Goal: Task Accomplishment & Management: Manage account settings

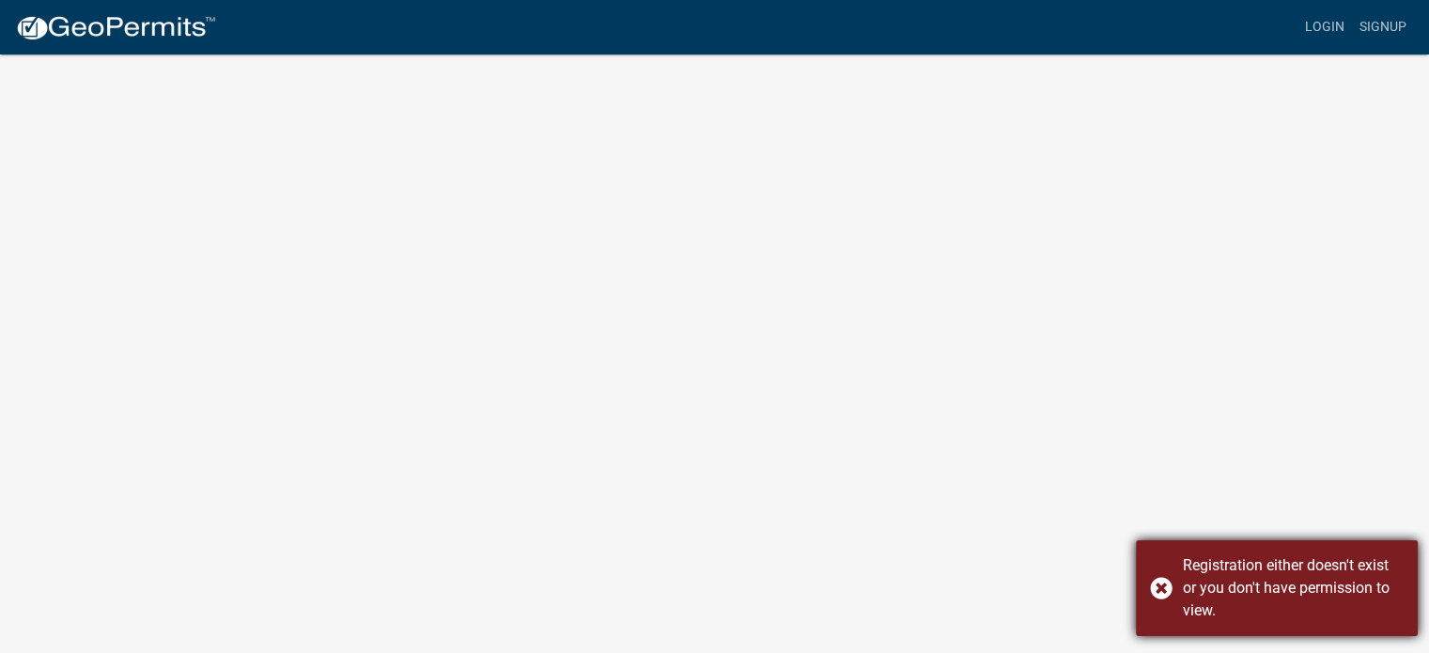
click at [1228, 602] on div "Registration either doesn't exist or you don't have permission to view." at bounding box center [1293, 588] width 221 height 68
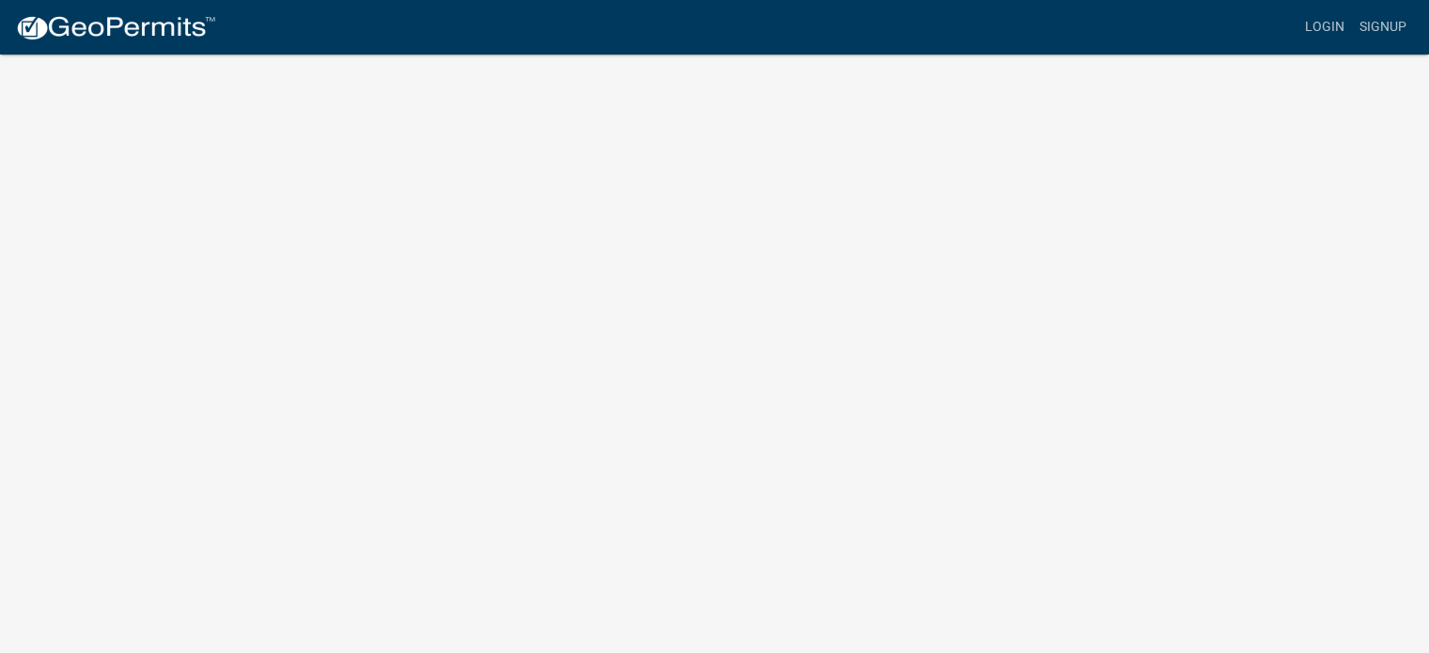
click at [309, 209] on body "Internet Explorer does NOT work with GeoPermits. Get a new browser for more sec…" at bounding box center [714, 349] width 1429 height 653
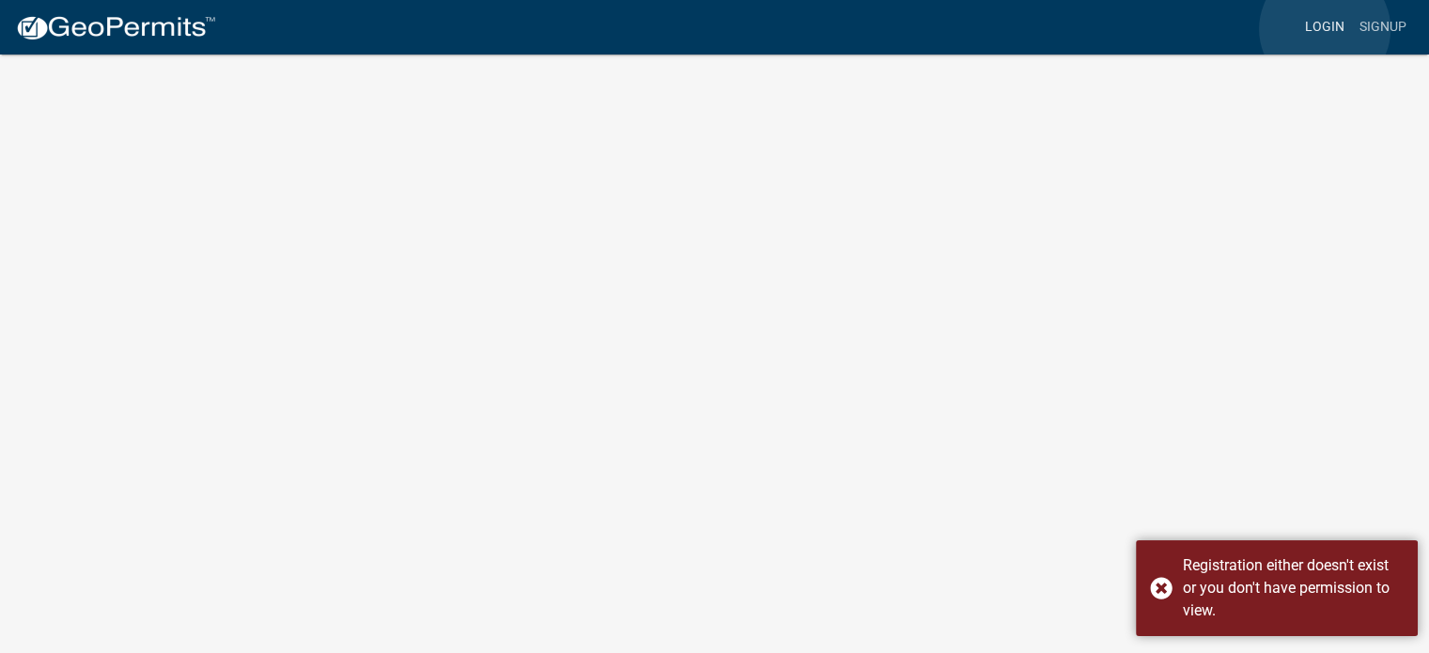
click at [1325, 29] on link "Login" at bounding box center [1324, 27] width 54 height 36
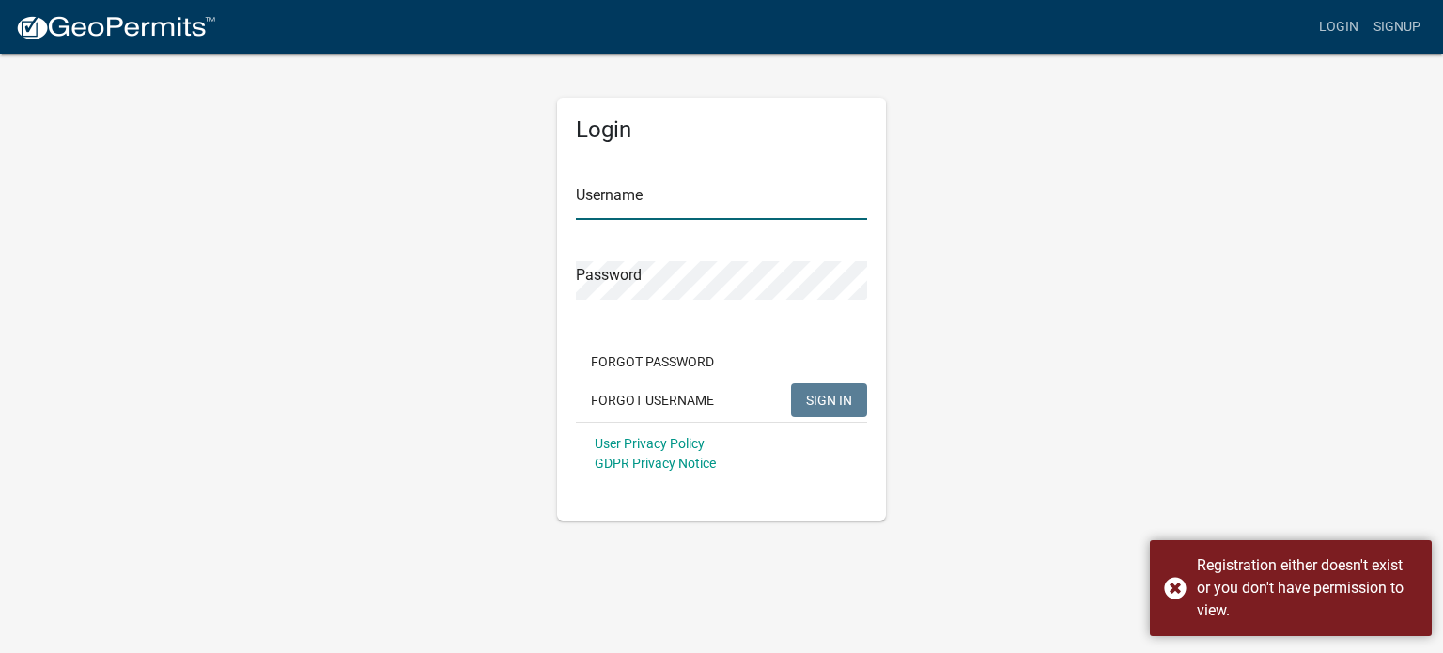
type input "tim@jballew.com"
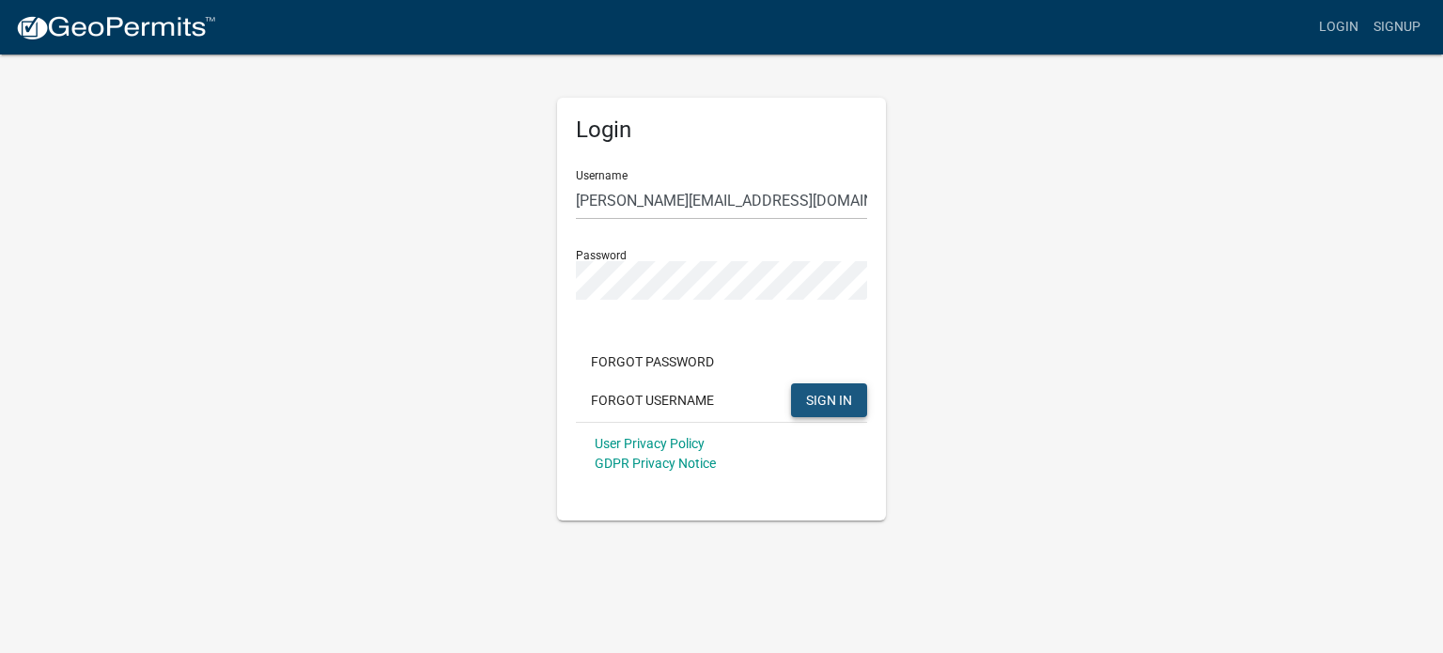
click at [847, 398] on span "SIGN IN" at bounding box center [829, 399] width 46 height 15
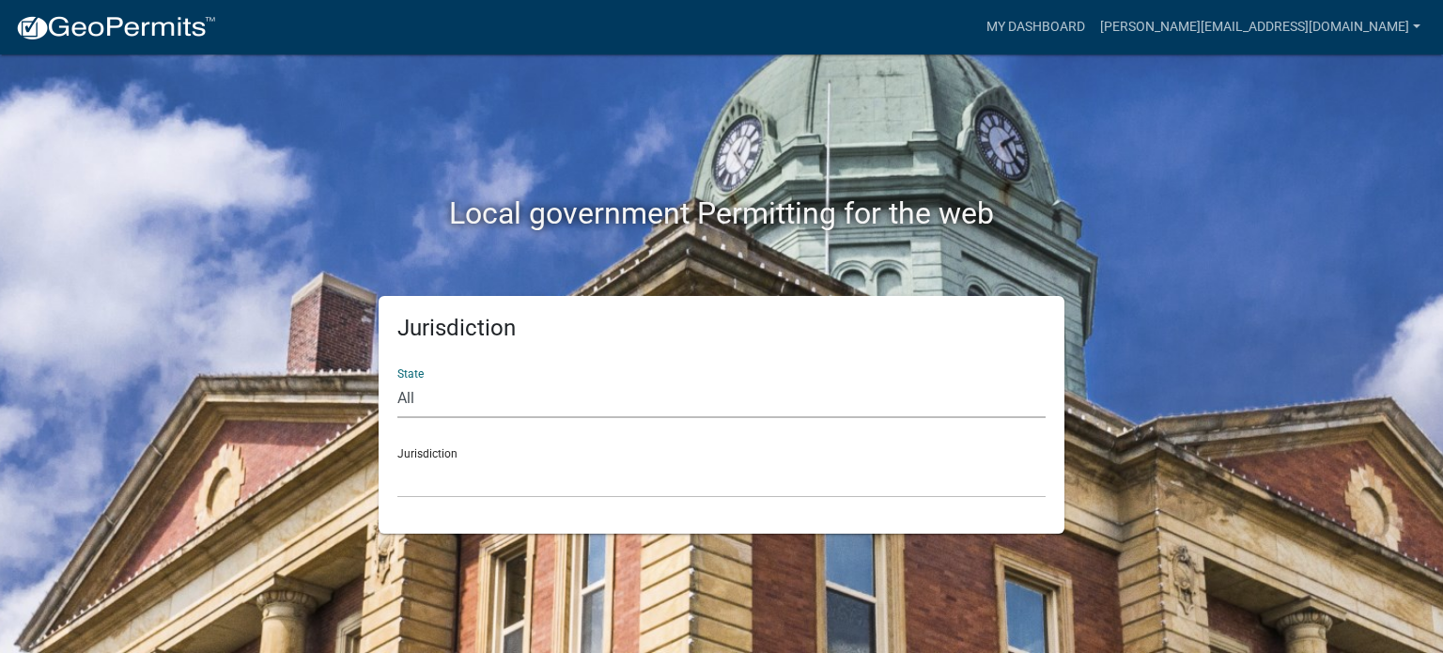
click at [418, 406] on select "All Colorado Georgia Indiana Iowa Kansas Minnesota Ohio South Carolina Wisconsin" at bounding box center [721, 399] width 648 height 39
select select "Indiana"
click at [397, 380] on select "All Colorado Georgia Indiana Iowa Kansas Minnesota Ohio South Carolina Wisconsin" at bounding box center [721, 399] width 648 height 39
click at [451, 481] on select "City of Charlestown, Indiana City of Jeffersonville, Indiana City of Logansport…" at bounding box center [721, 478] width 648 height 39
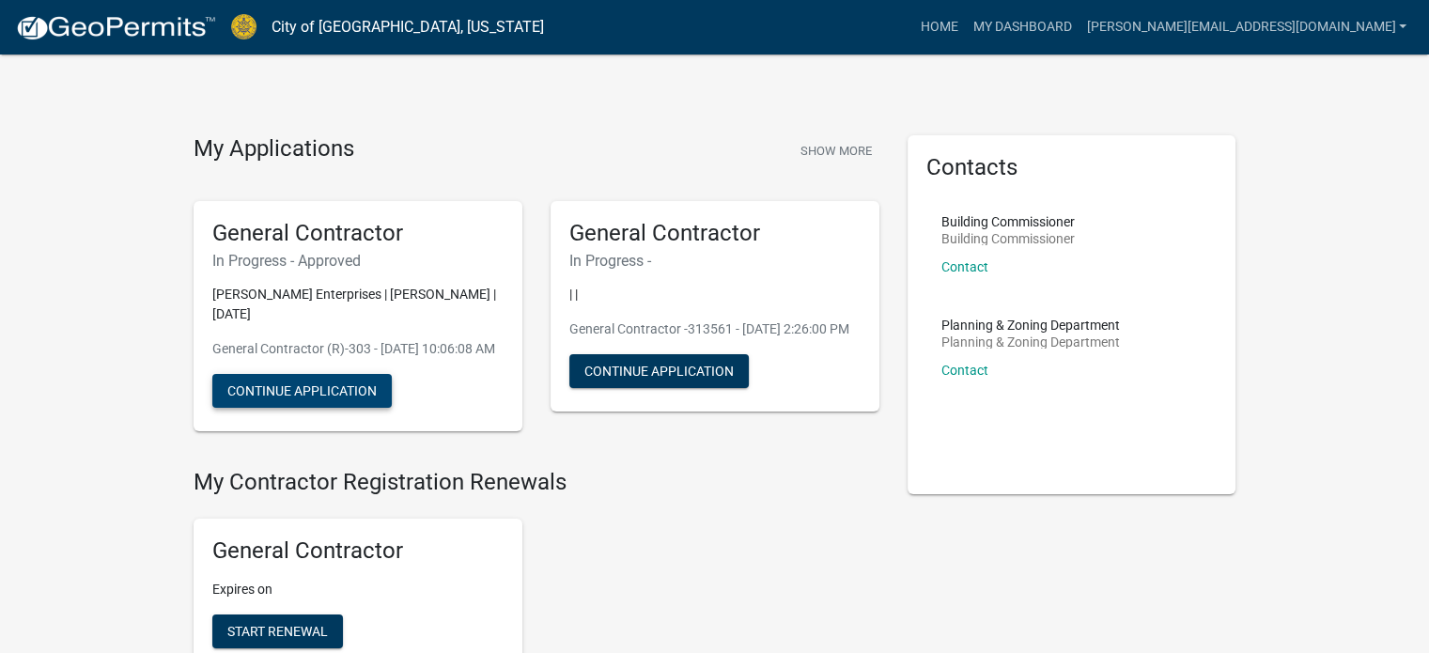
click at [335, 408] on button "Continue Application" at bounding box center [301, 391] width 179 height 34
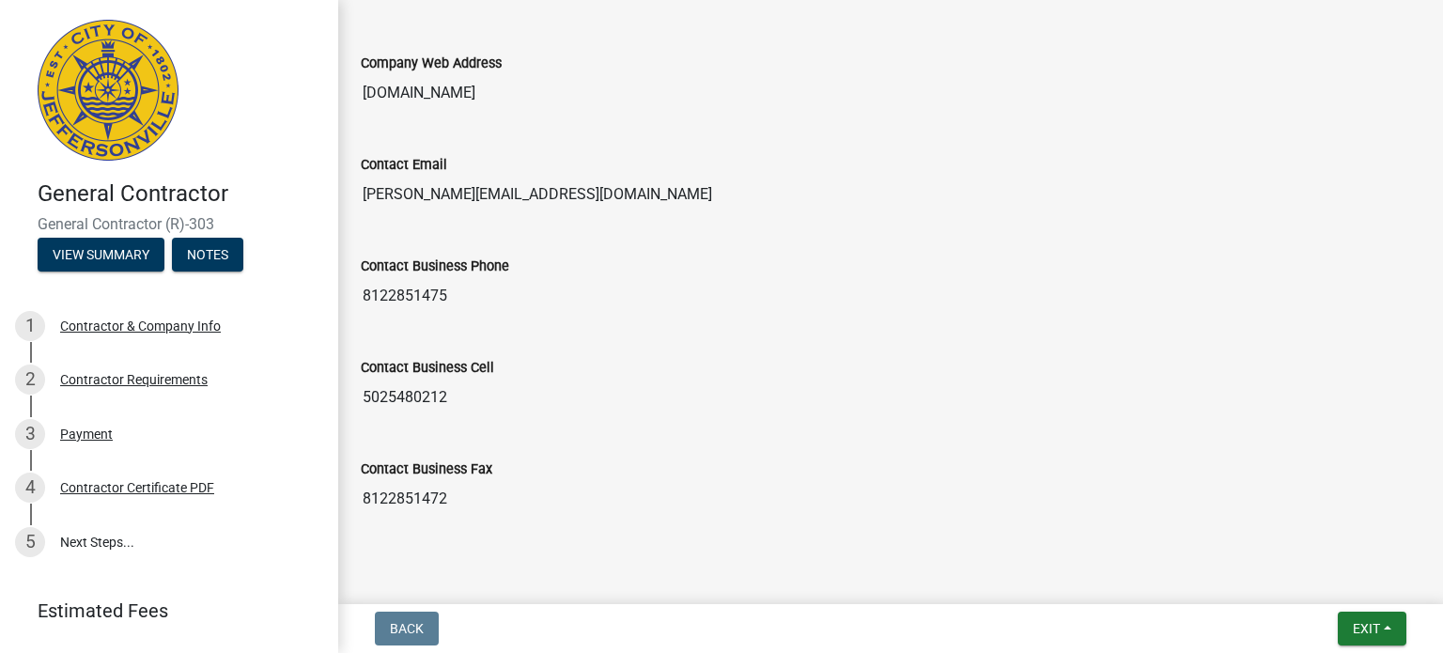
scroll to position [1240, 0]
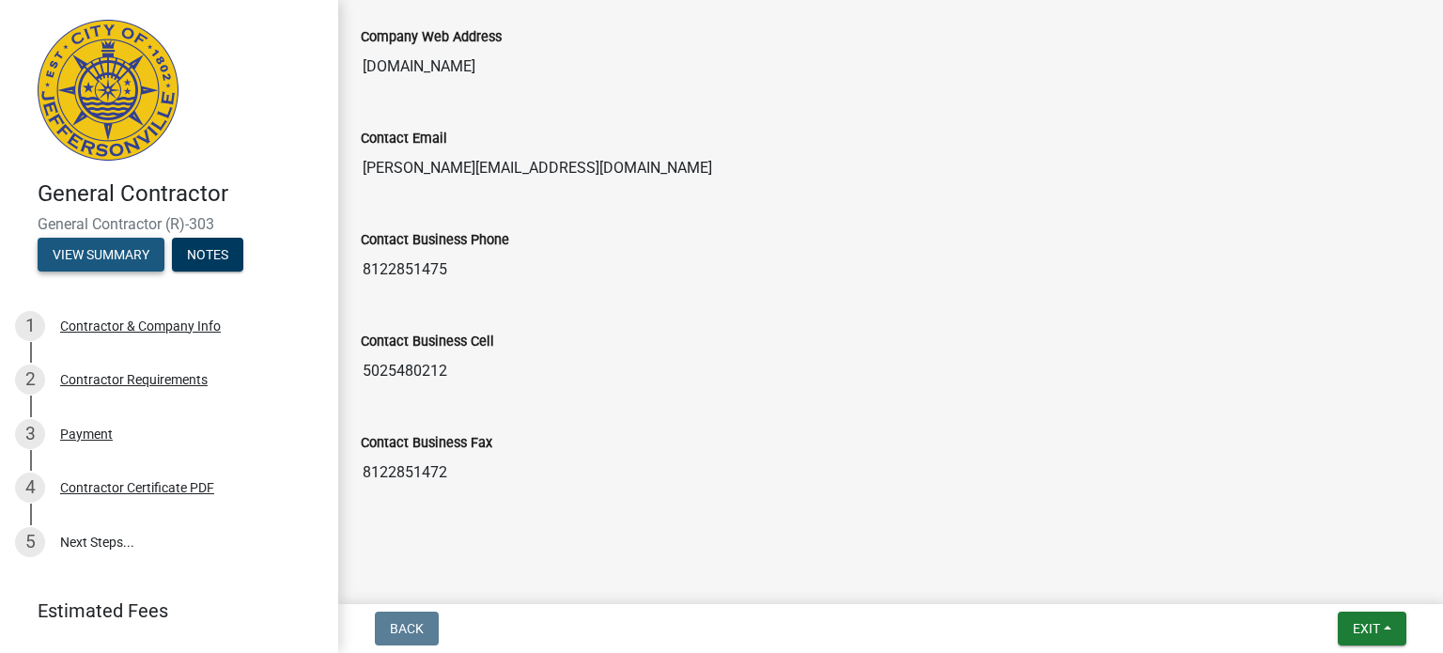
click at [85, 251] on button "View Summary" at bounding box center [101, 255] width 127 height 34
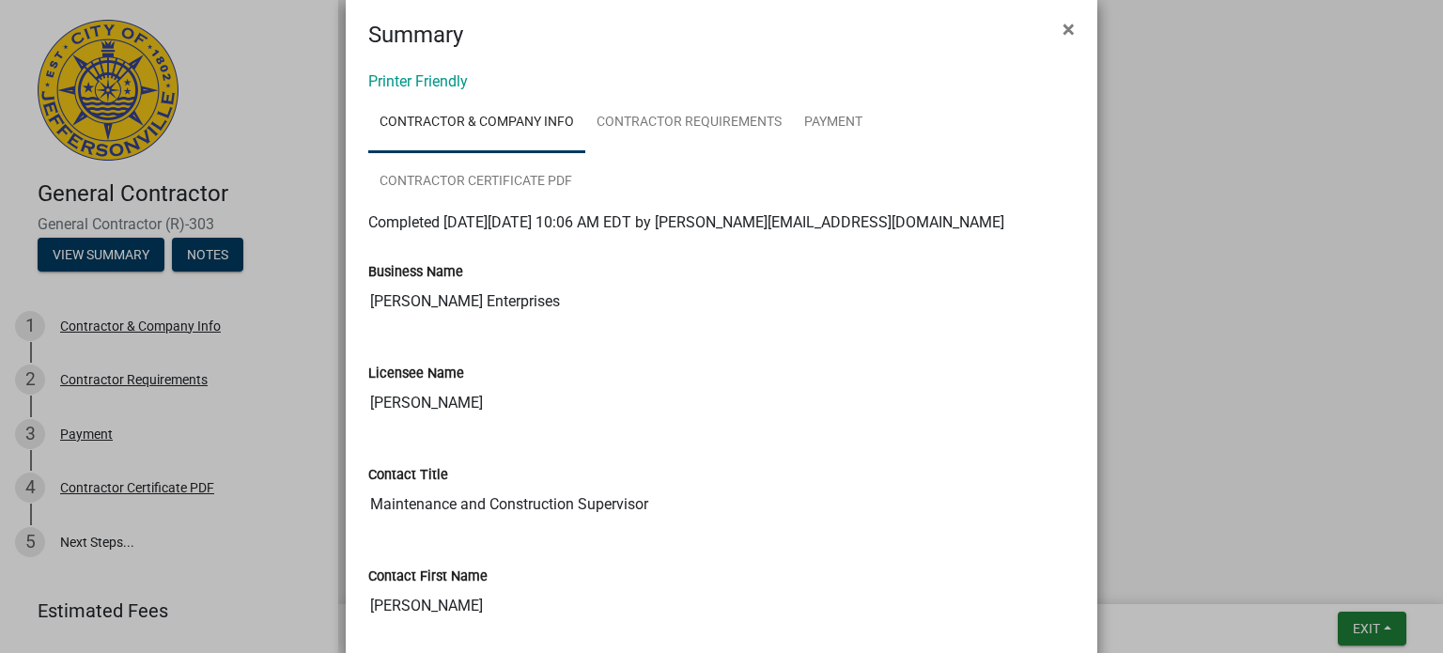
scroll to position [62, 0]
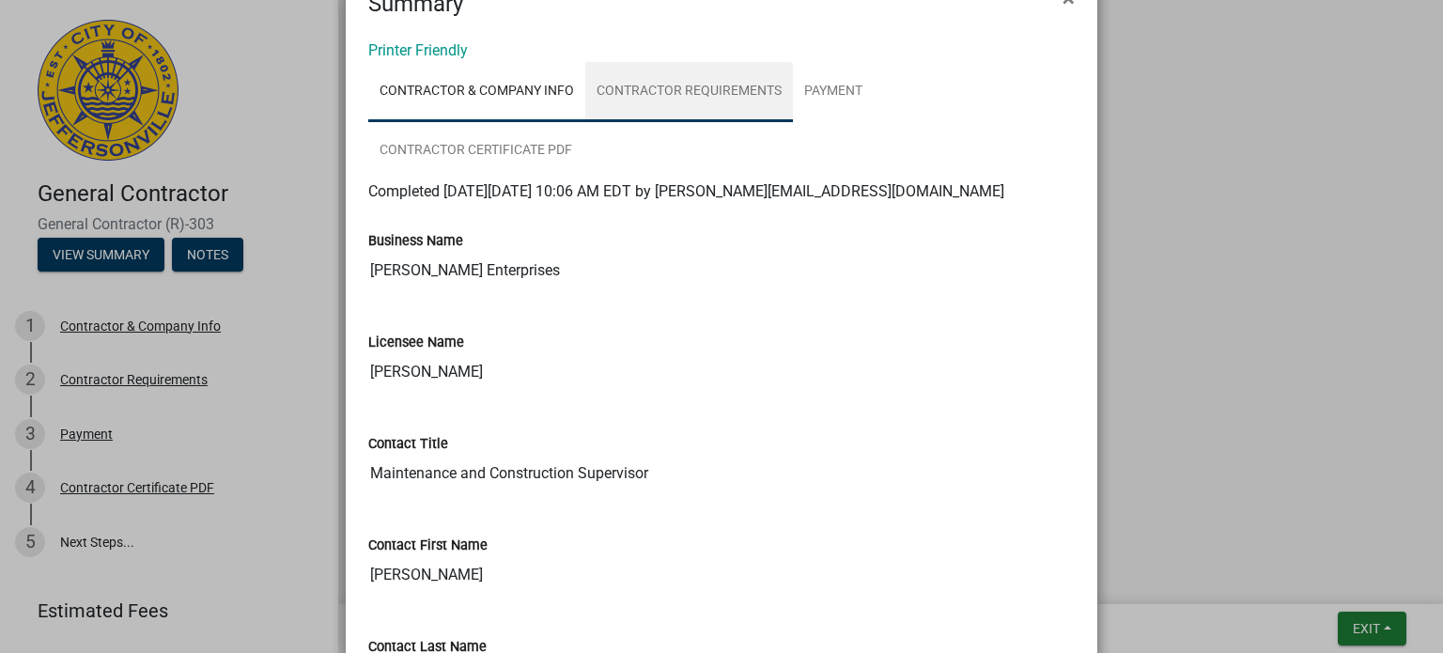
click at [657, 89] on link "Contractor Requirements" at bounding box center [689, 92] width 208 height 60
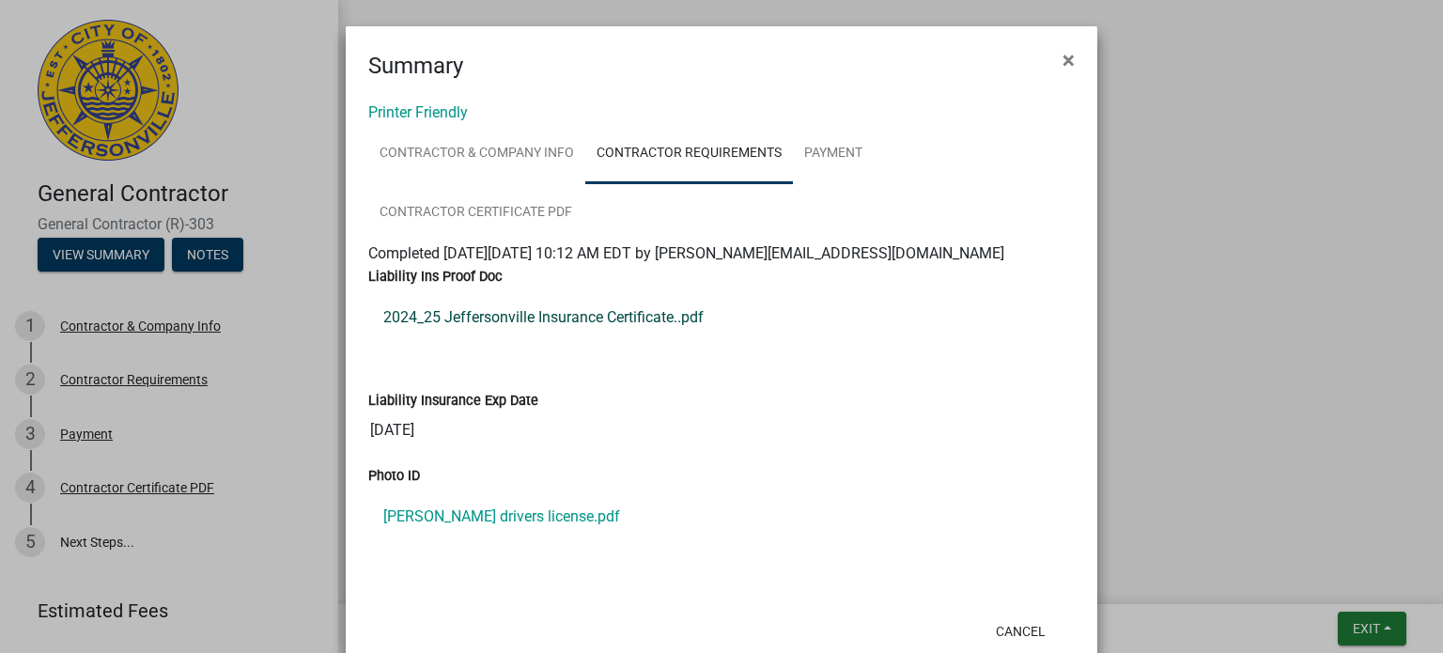
click at [614, 315] on link "2024_25 Jeffersonville Insurance Certificate..pdf" at bounding box center [721, 317] width 707 height 45
click at [811, 147] on link "Payment" at bounding box center [833, 154] width 81 height 60
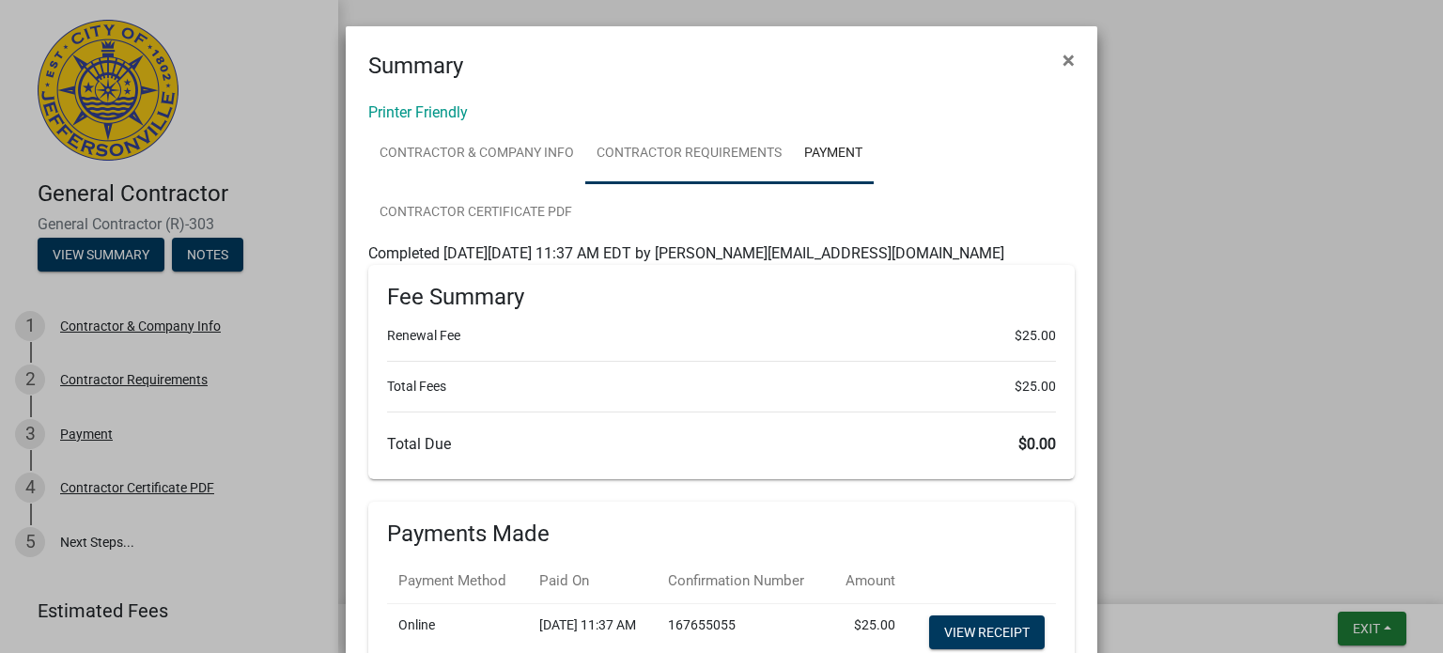
click at [645, 147] on link "Contractor Requirements" at bounding box center [689, 154] width 208 height 60
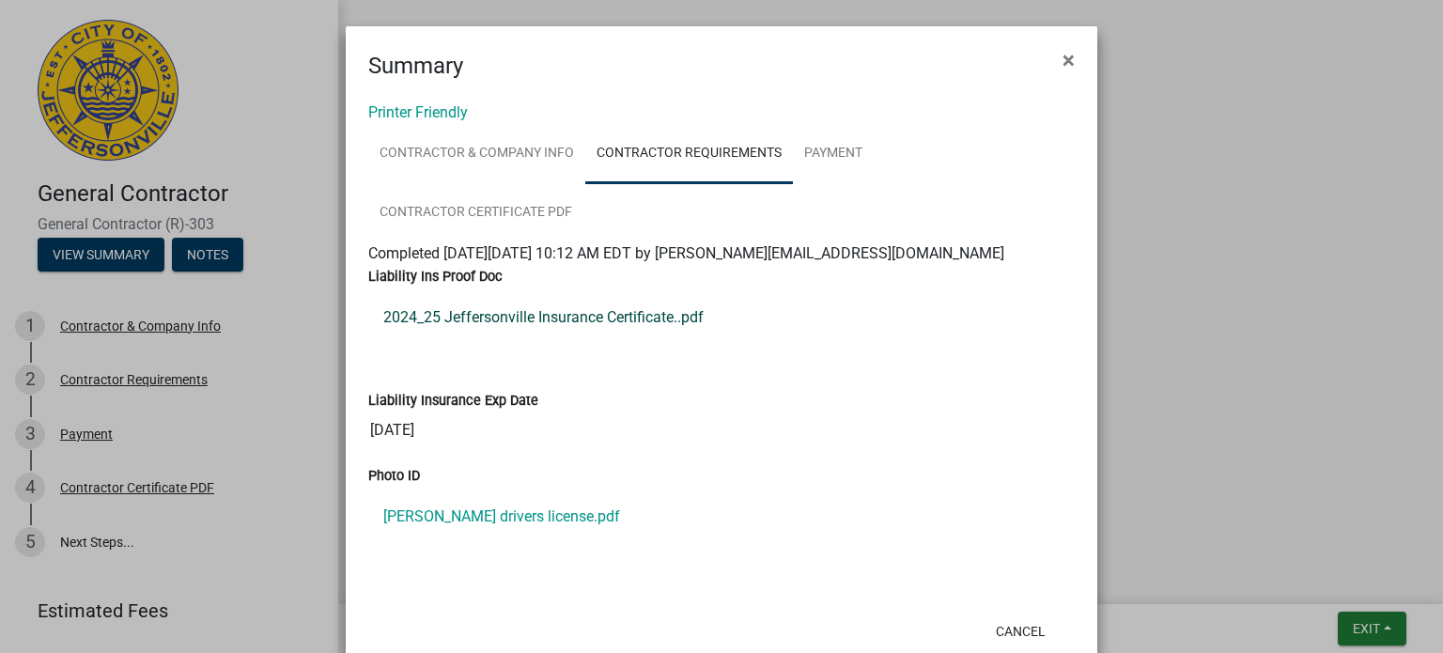
drag, startPoint x: 474, startPoint y: 334, endPoint x: 423, endPoint y: 334, distance: 50.7
click at [423, 334] on link "2024_25 Jeffersonville Insurance Certificate..pdf" at bounding box center [721, 317] width 707 height 45
click at [1014, 631] on button "Cancel" at bounding box center [1021, 631] width 80 height 34
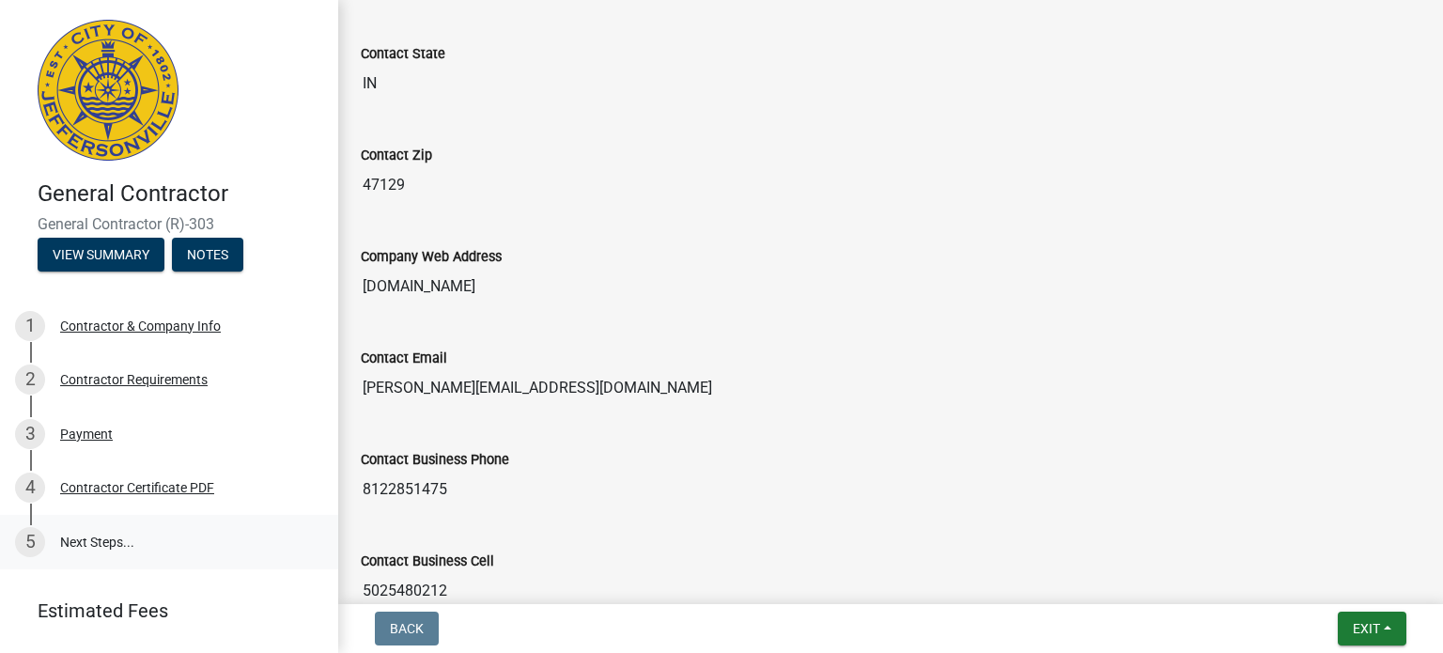
click at [95, 539] on link "5 Next Steps..." at bounding box center [169, 542] width 338 height 54
click at [1372, 623] on span "Exit" at bounding box center [1366, 628] width 27 height 15
click at [1176, 286] on input "www.jballew.com" at bounding box center [891, 287] width 1060 height 38
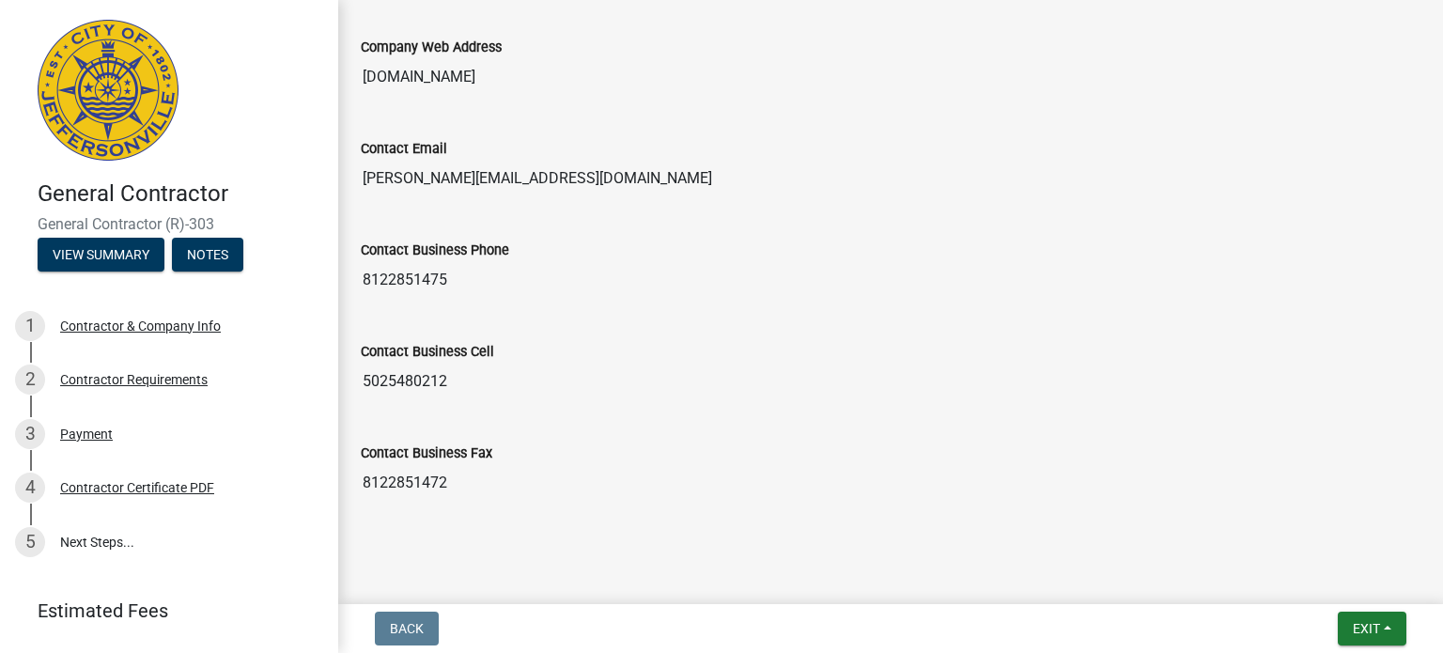
scroll to position [1240, 0]
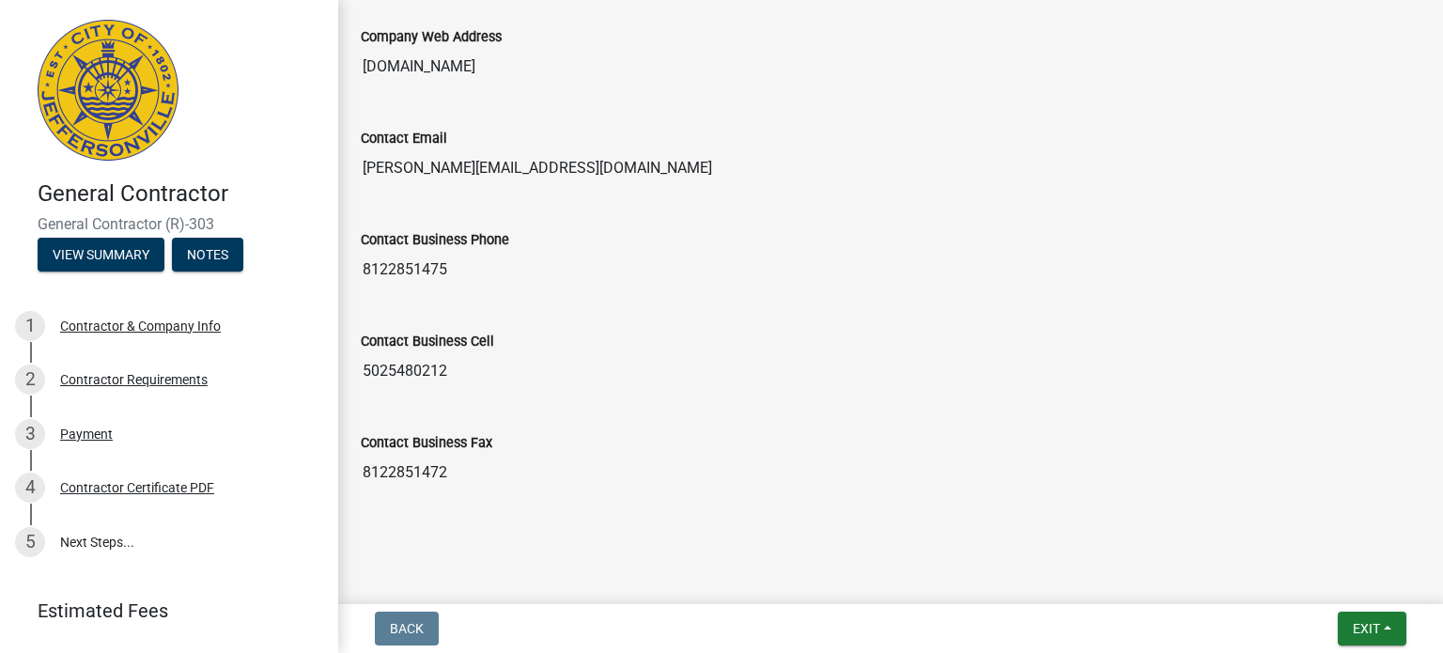
click at [241, 116] on link at bounding box center [161, 90] width 293 height 150
click at [115, 252] on button "View Summary" at bounding box center [101, 255] width 127 height 34
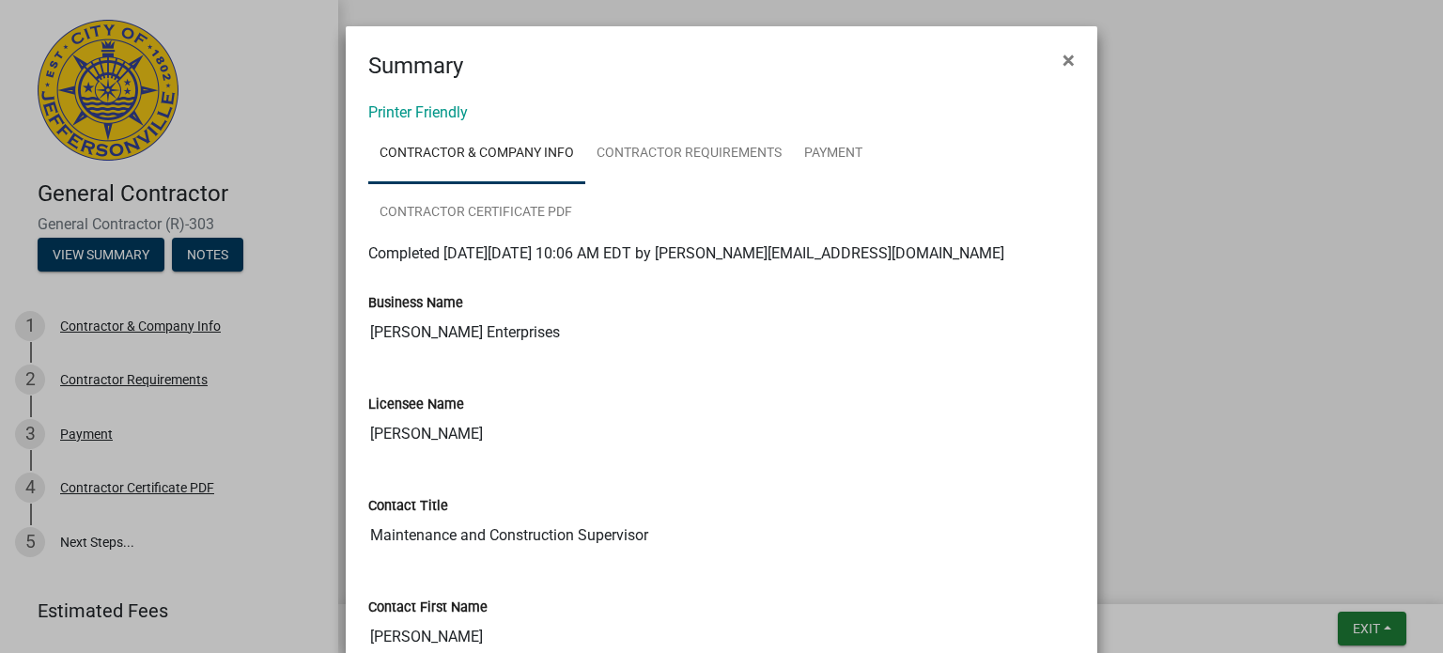
click at [194, 256] on ngb-modal-window "Summary × Printer Friendly Contractor & Company Info Contractor Requirements Pa…" at bounding box center [721, 326] width 1443 height 653
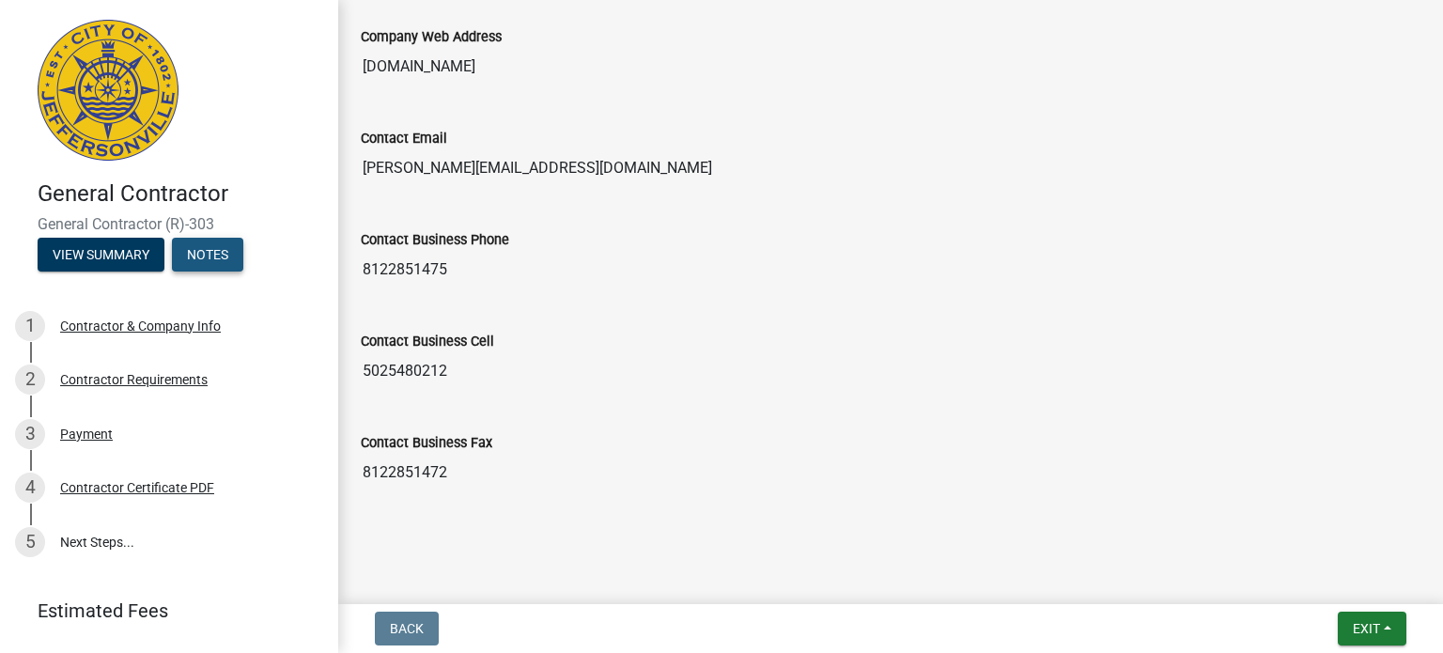
click at [187, 252] on button "Notes" at bounding box center [207, 255] width 71 height 34
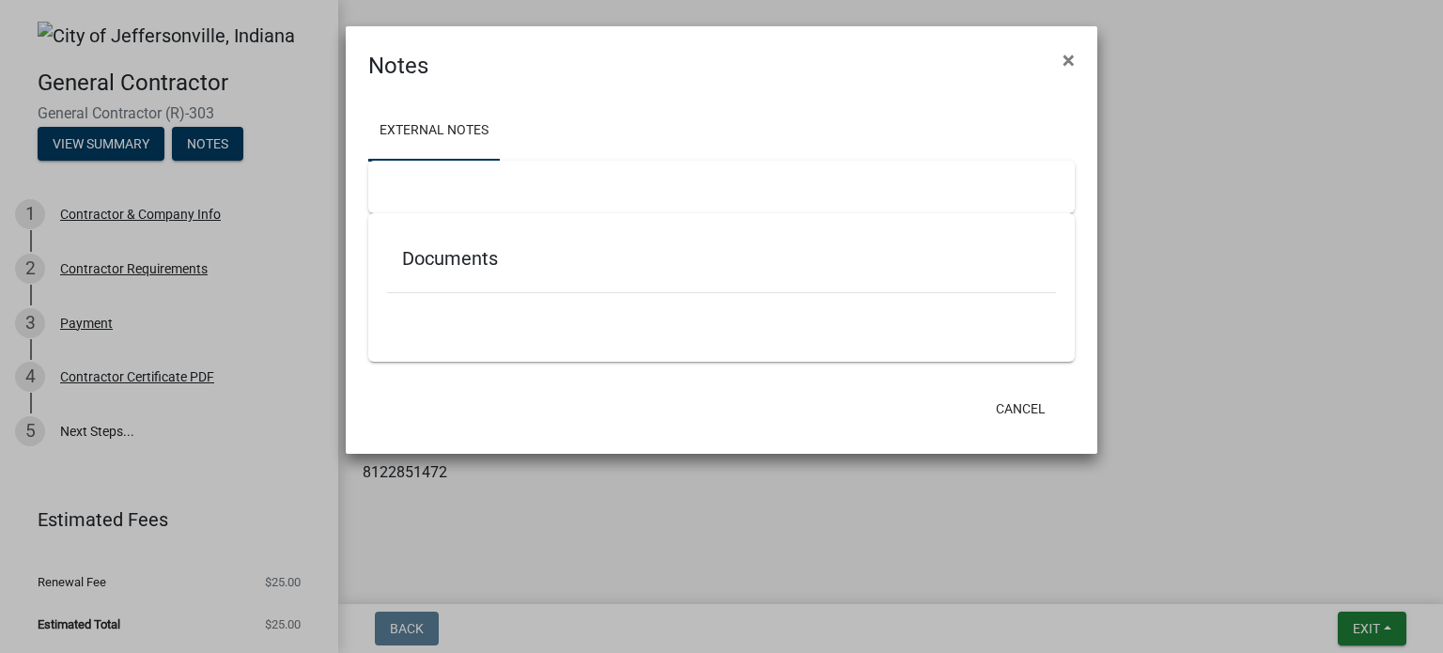
click at [462, 266] on h5 "Documents" at bounding box center [721, 258] width 639 height 23
click at [437, 272] on div "Documents" at bounding box center [721, 262] width 669 height 61
click at [437, 131] on link "External Notes" at bounding box center [434, 131] width 132 height 60
click at [421, 261] on h5 "Documents" at bounding box center [721, 258] width 639 height 23
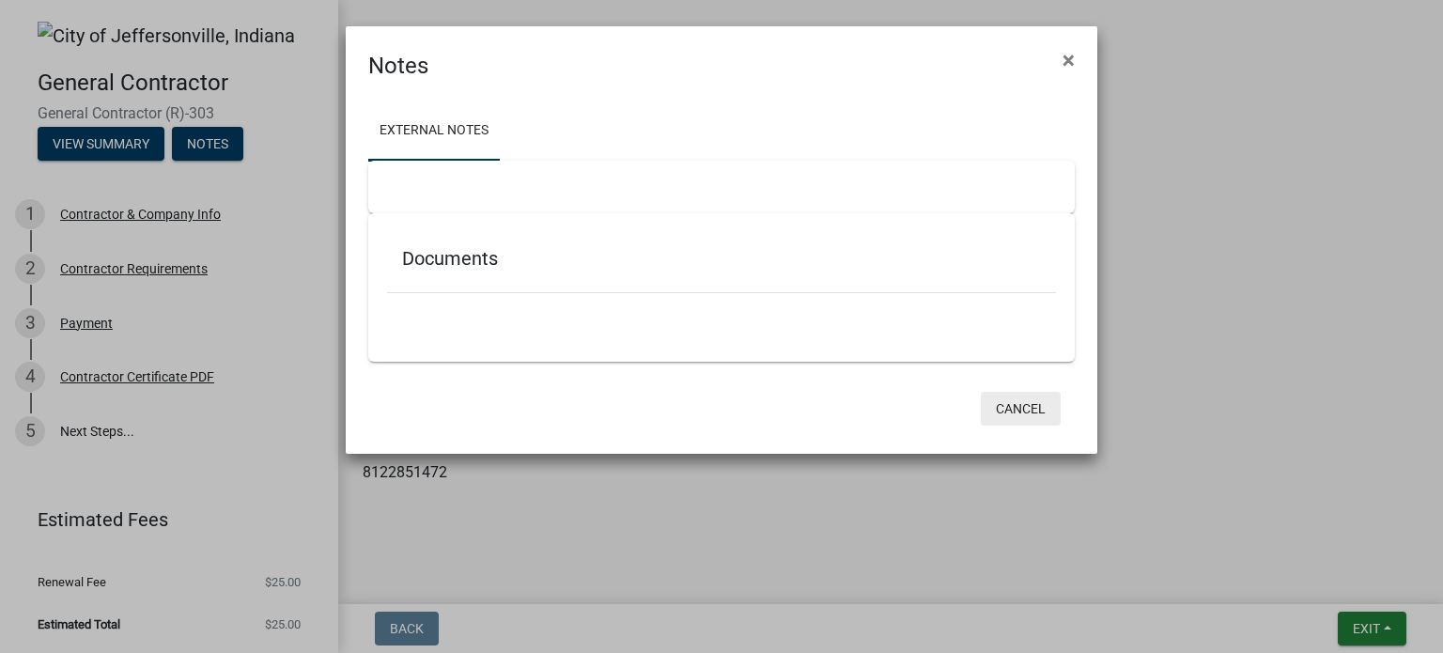
click at [1022, 408] on button "Cancel" at bounding box center [1021, 409] width 80 height 34
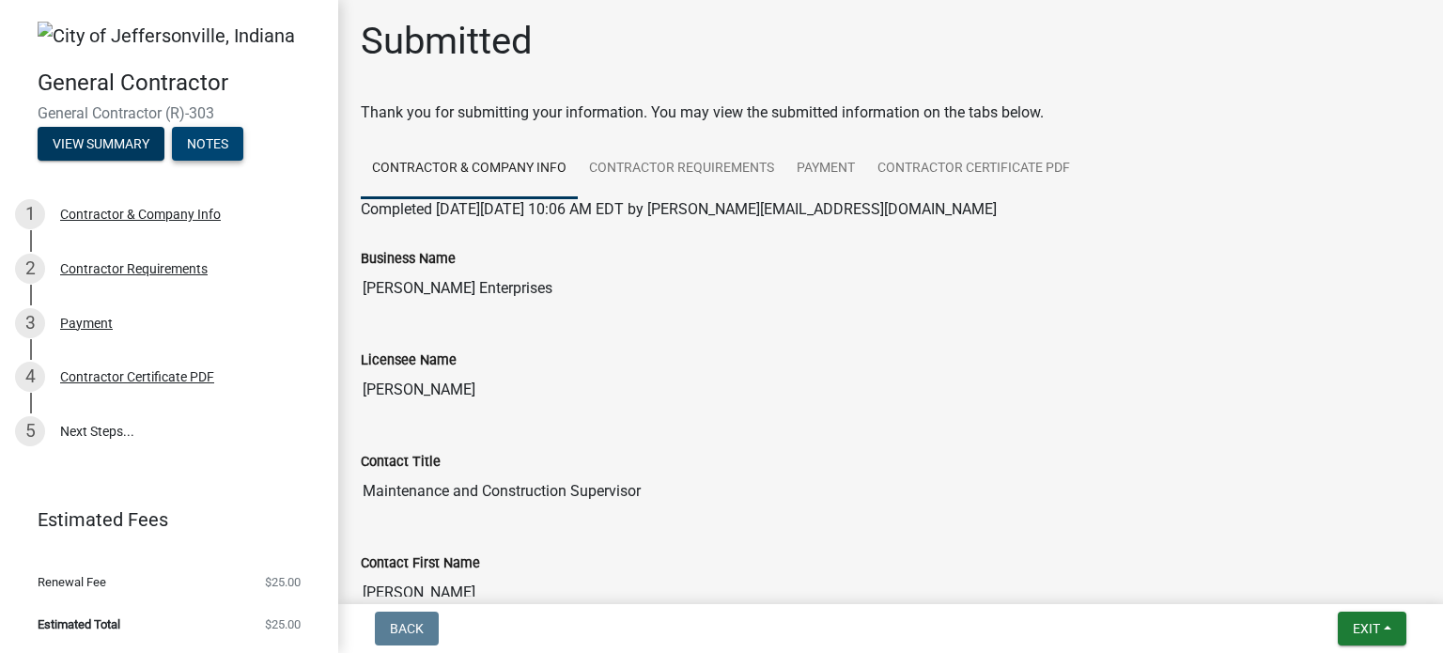
scroll to position [0, 0]
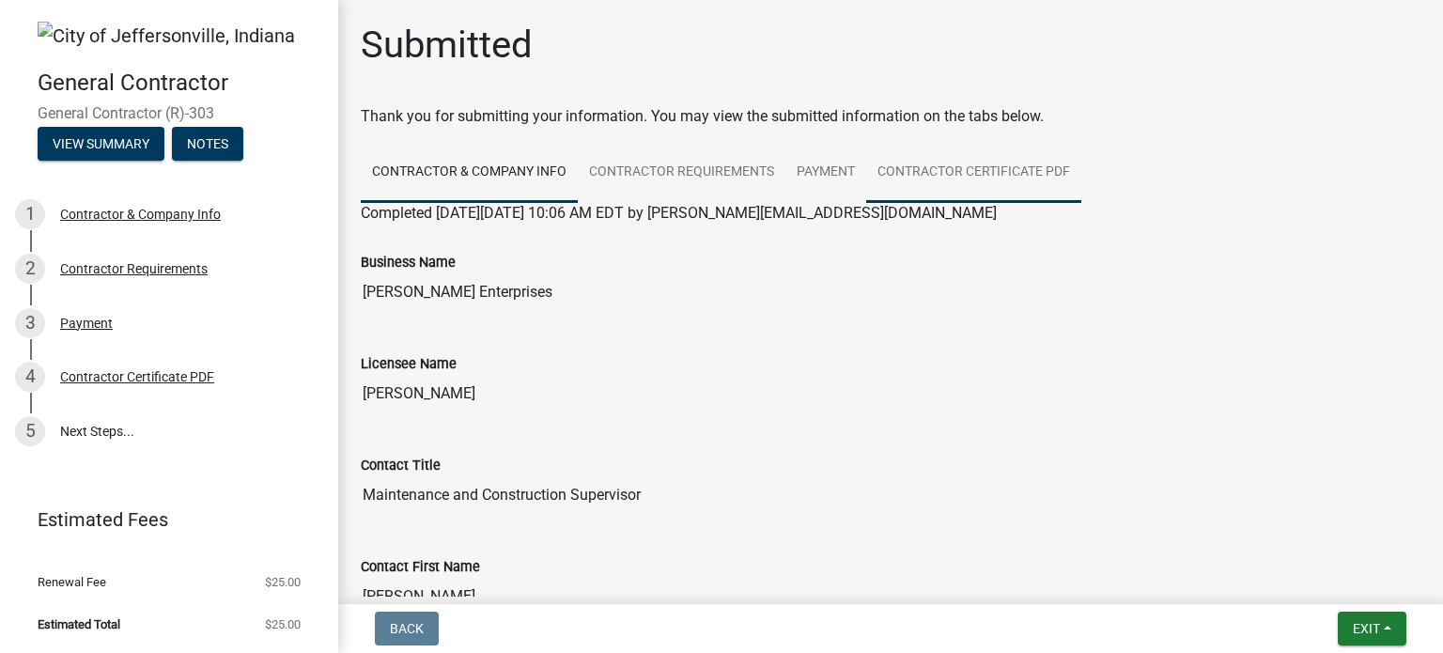
click at [970, 170] on link "Contractor Certificate PDF" at bounding box center [973, 173] width 215 height 60
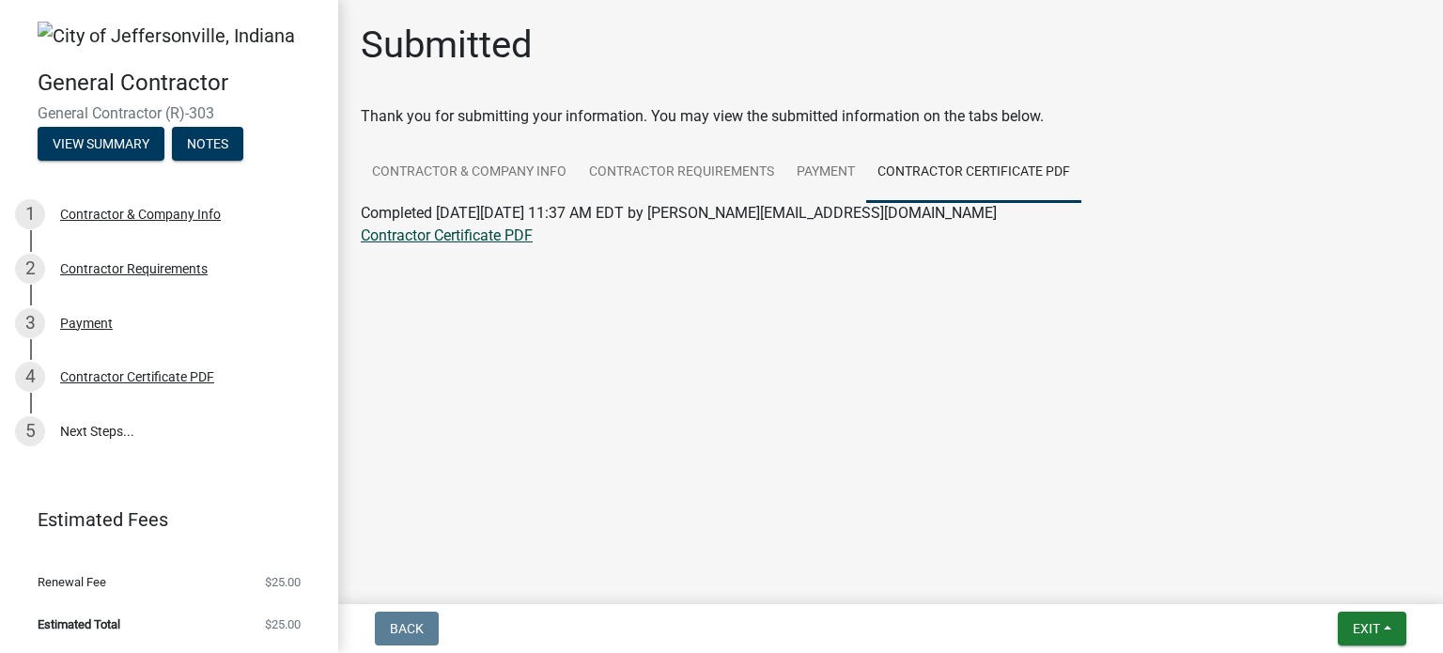
click at [421, 233] on link "Contractor Certificate PDF" at bounding box center [447, 235] width 172 height 18
click at [101, 142] on button "View Summary" at bounding box center [101, 144] width 127 height 34
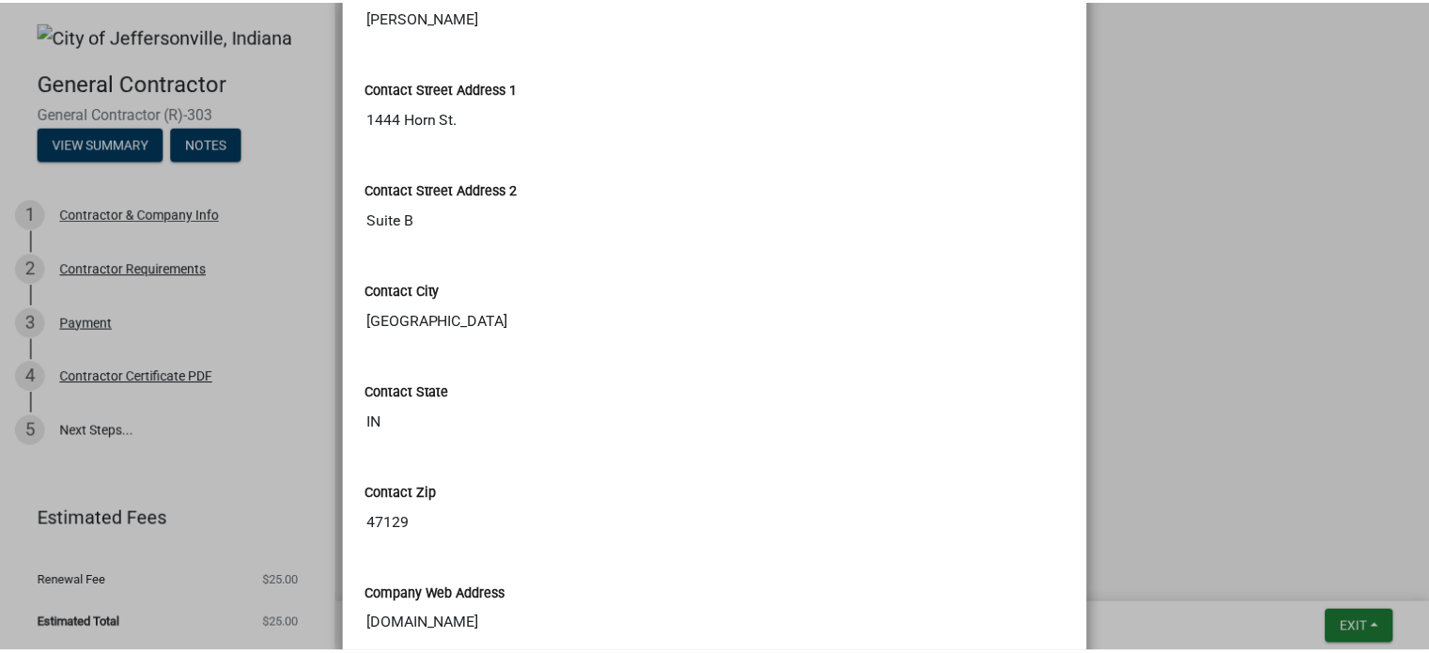
scroll to position [908, 0]
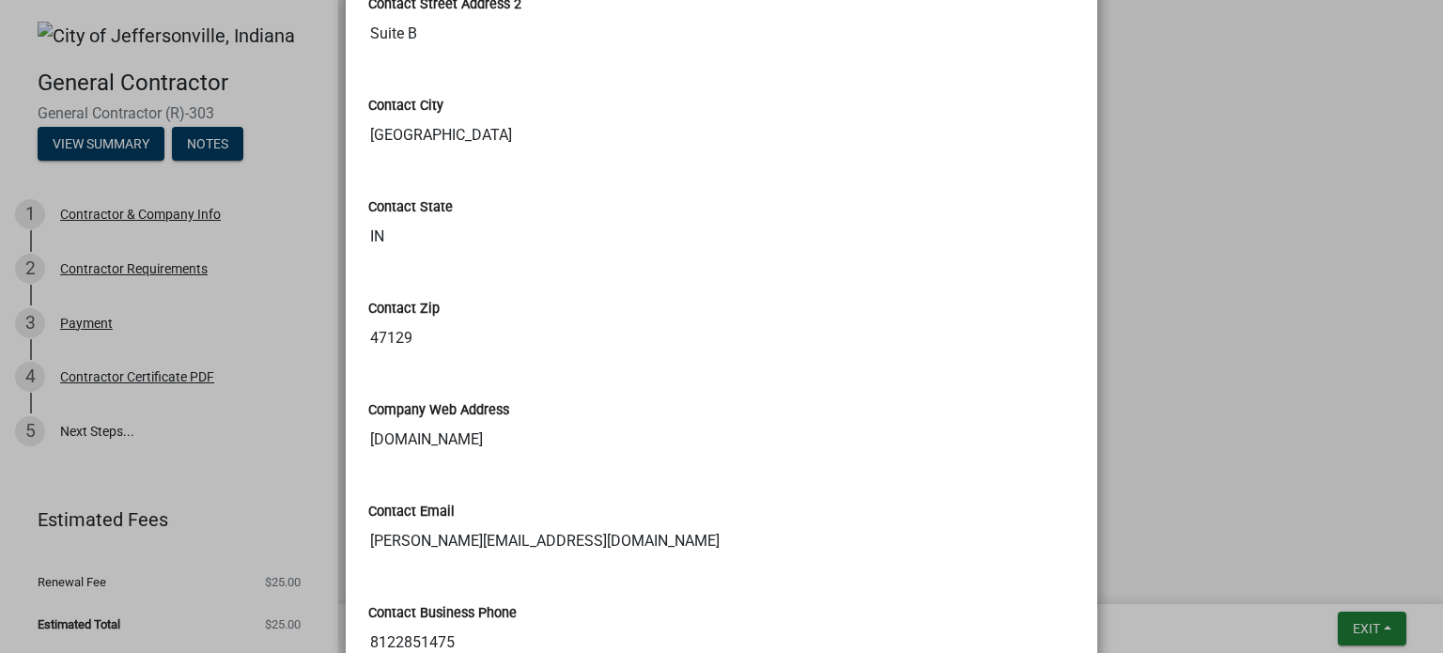
click at [177, 475] on ngb-modal-window "Summary × Printer Friendly Contractor & Company Info Contractor Requirements Pa…" at bounding box center [721, 326] width 1443 height 653
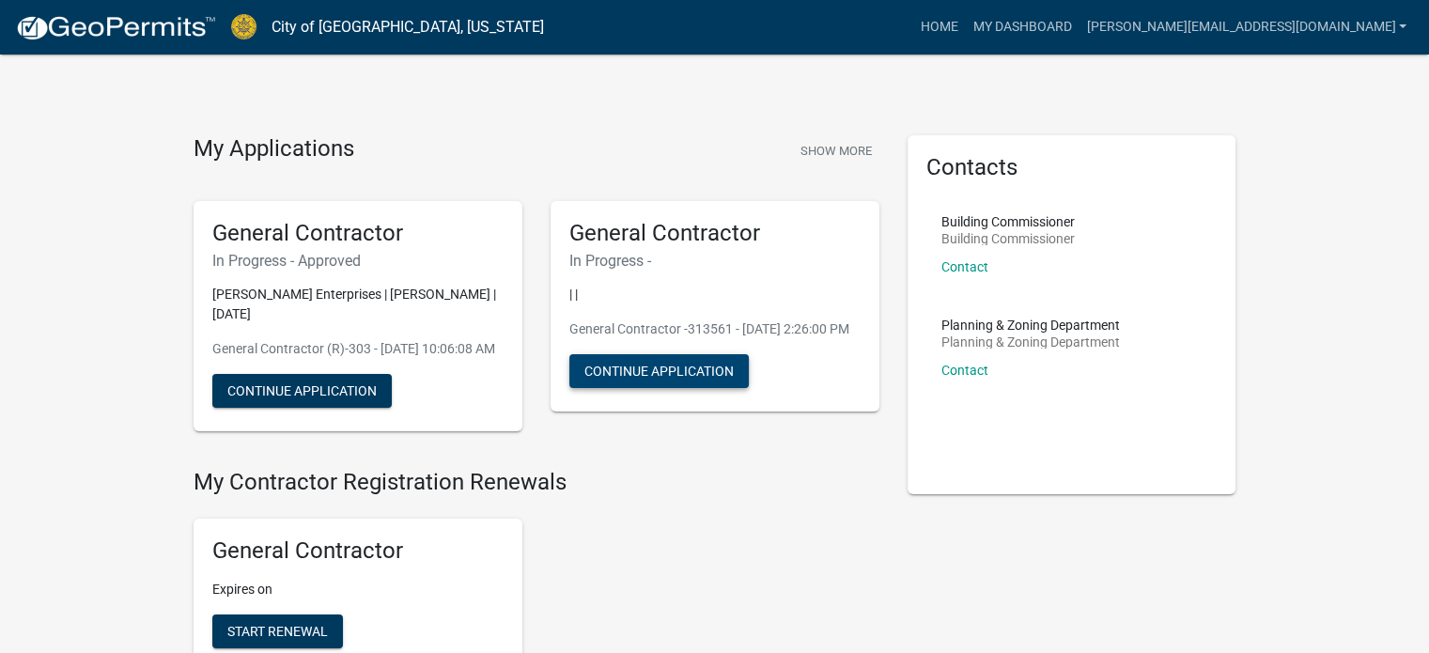
click at [628, 388] on button "Continue Application" at bounding box center [658, 371] width 179 height 34
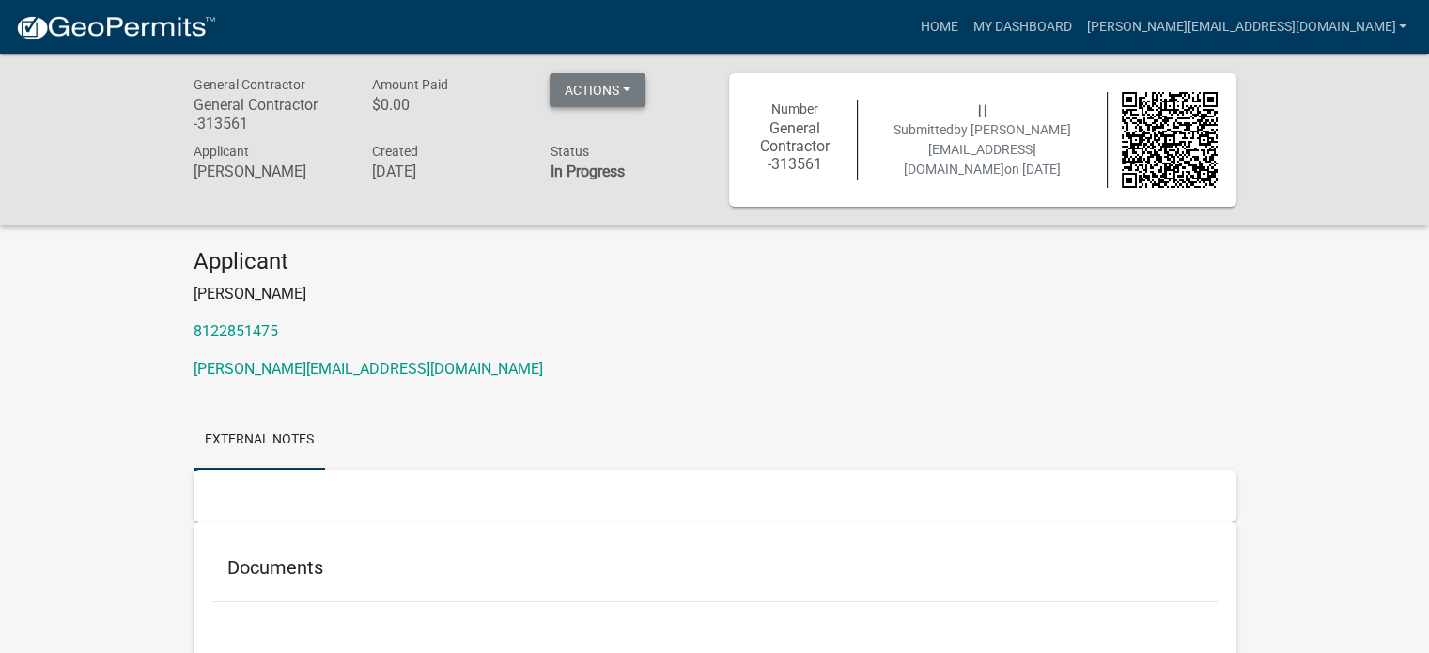
click at [618, 93] on button "Actions" at bounding box center [598, 90] width 96 height 34
click at [1343, 30] on link "tim@jballew.com" at bounding box center [1246, 27] width 335 height 36
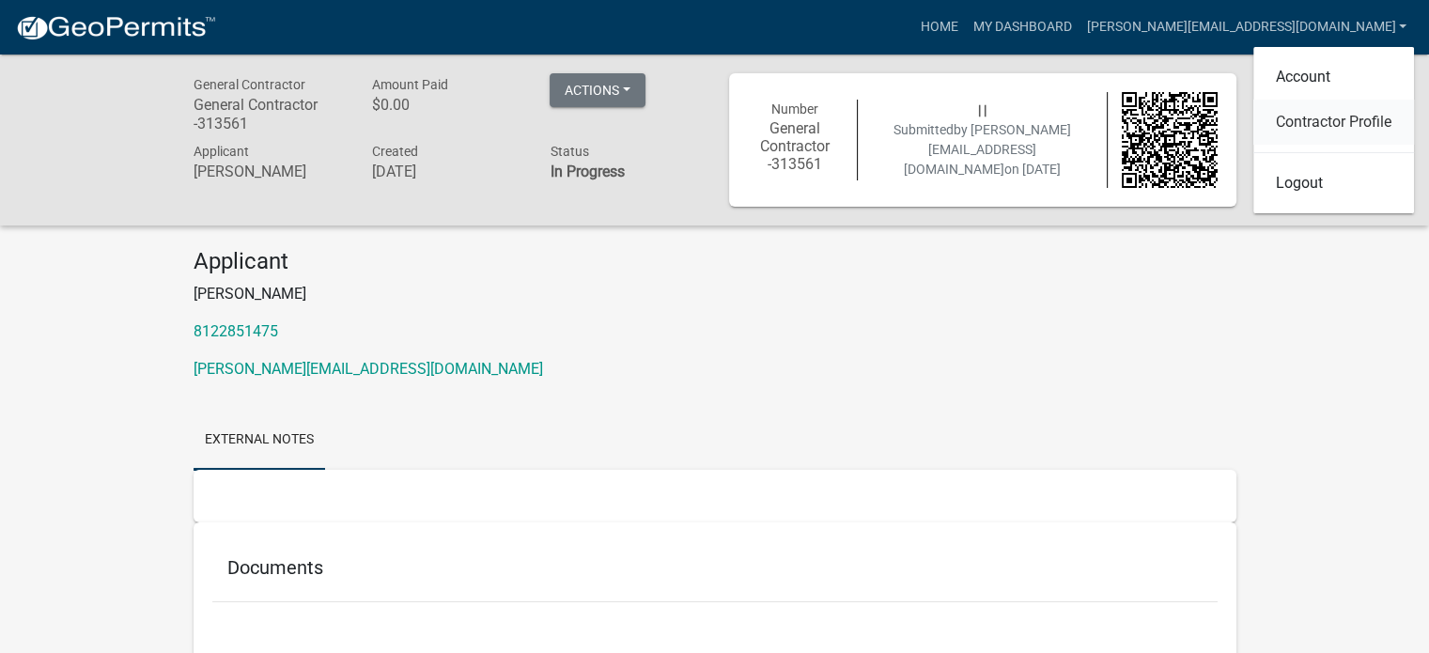
click at [1324, 119] on link "Contractor Profile" at bounding box center [1333, 122] width 161 height 45
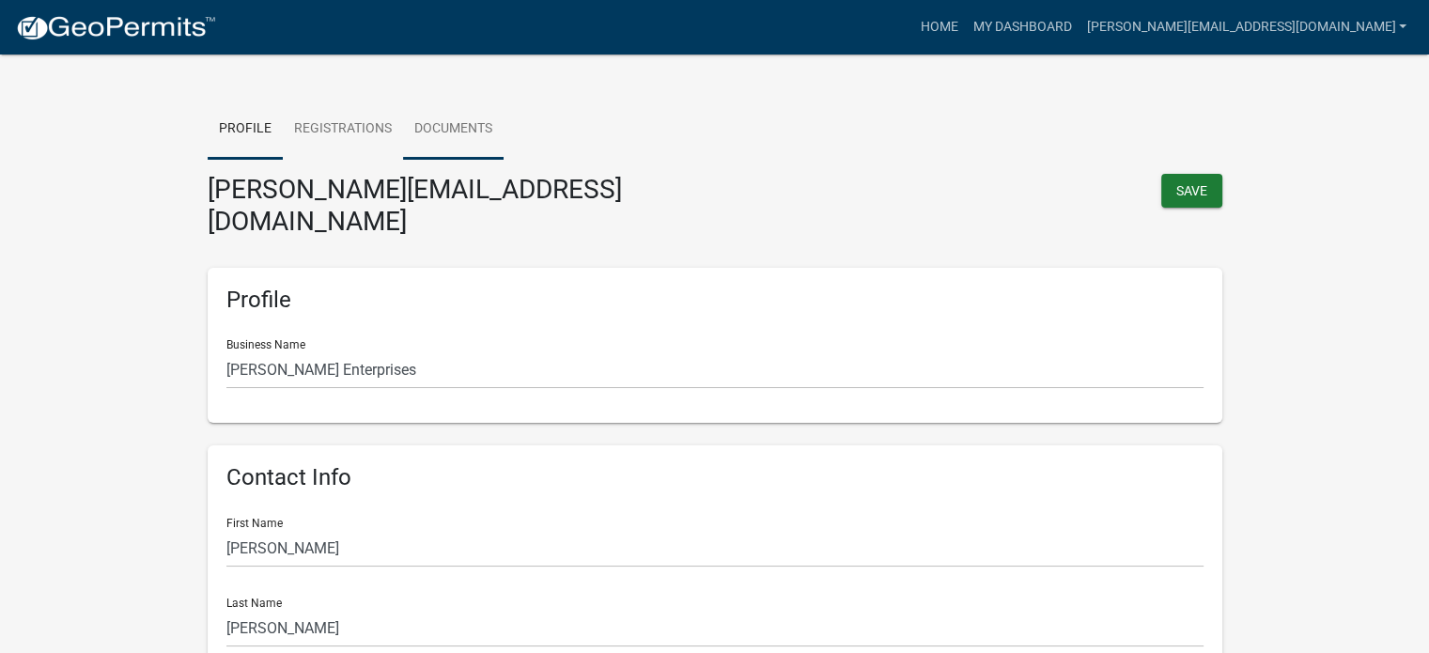
click at [458, 130] on link "Documents" at bounding box center [453, 130] width 101 height 60
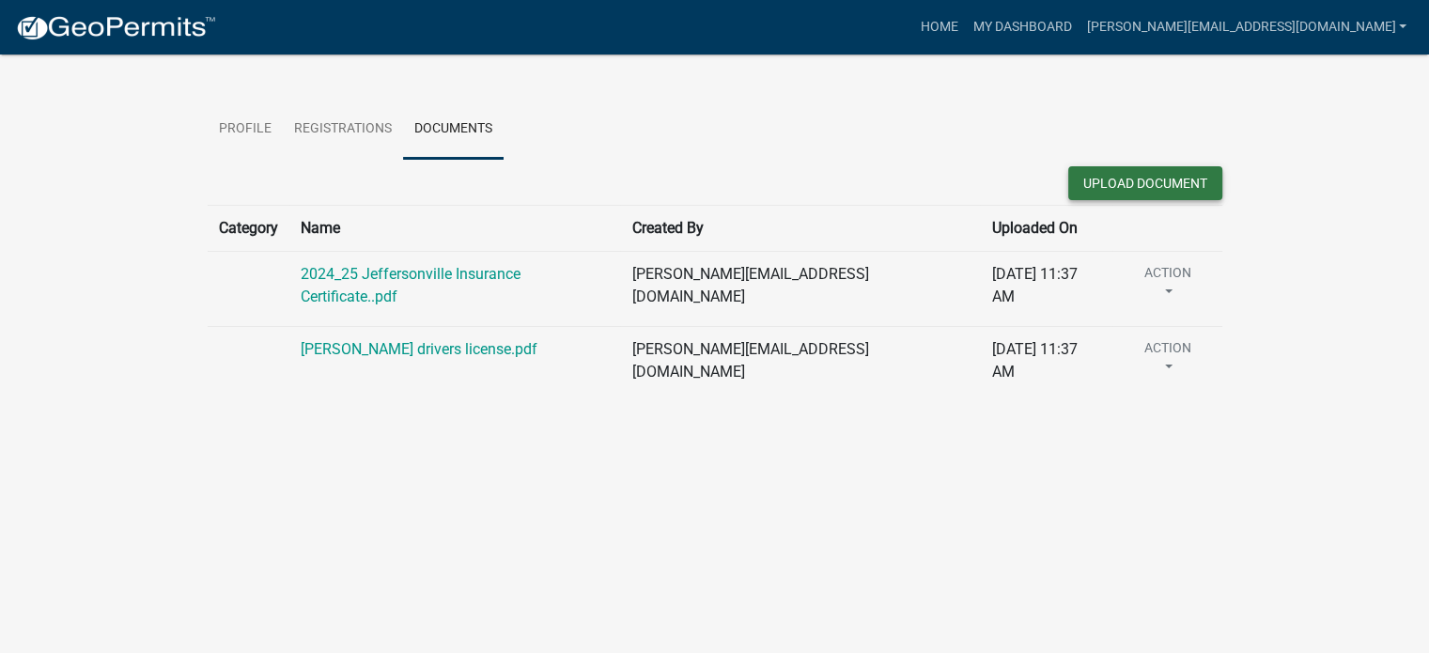
click at [1162, 179] on button "Upload Document" at bounding box center [1145, 183] width 154 height 34
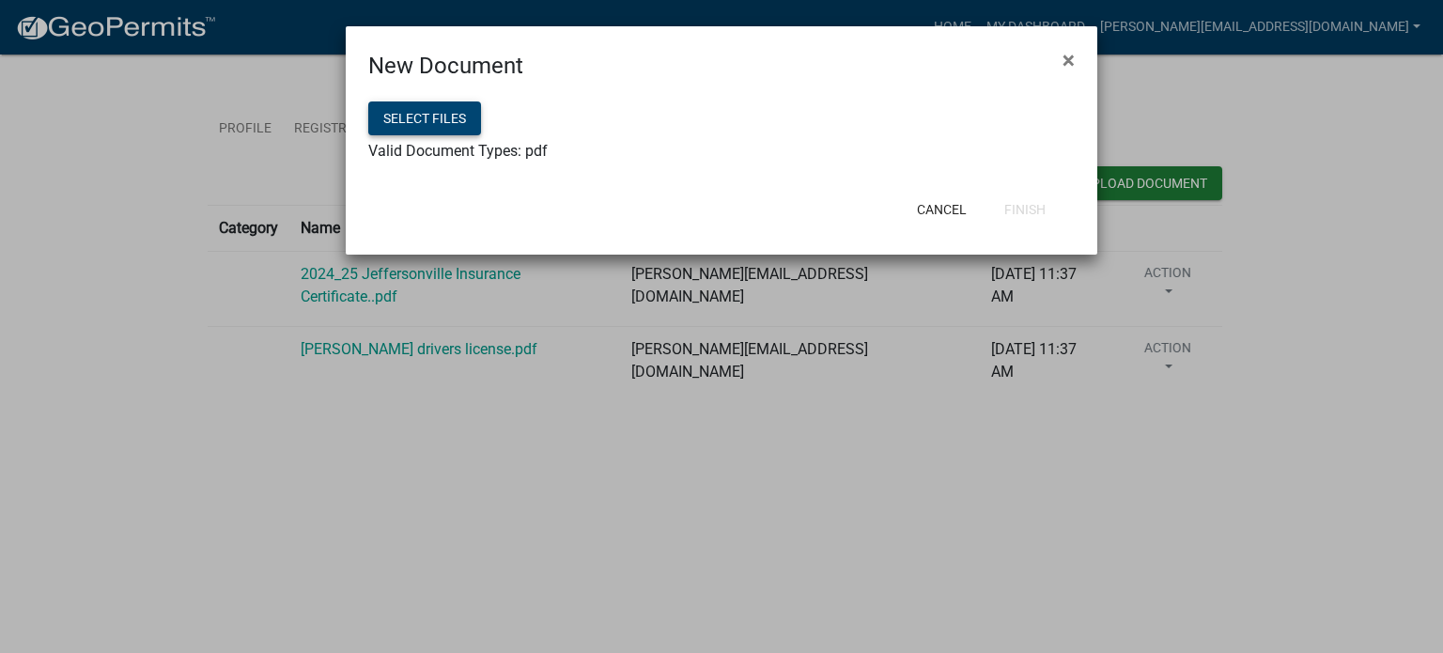
click at [410, 118] on button "Select files" at bounding box center [424, 118] width 113 height 34
click at [1014, 210] on button "Finish" at bounding box center [1024, 210] width 71 height 34
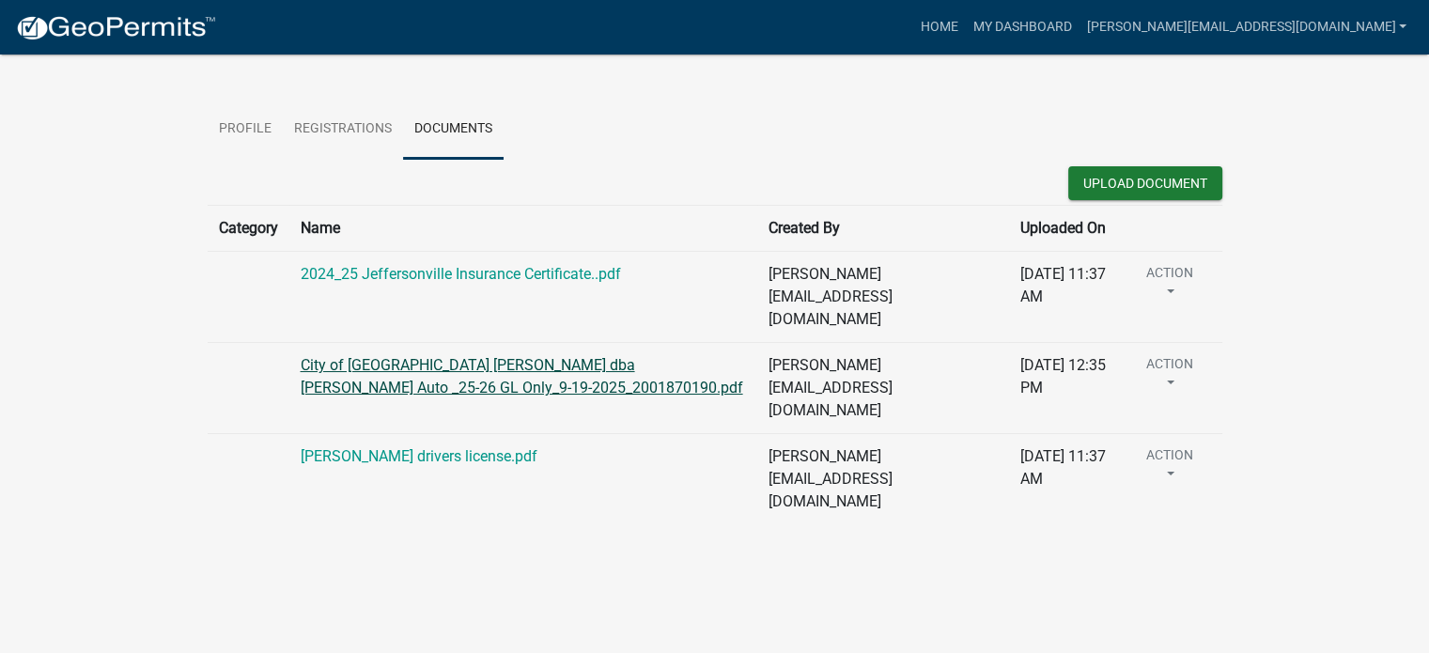
click at [392, 356] on link "City of Jeffersonville_Jesse Ballew dba Jesse Ballew Auto _25-26 GL Only_9-19-2…" at bounding box center [522, 376] width 443 height 40
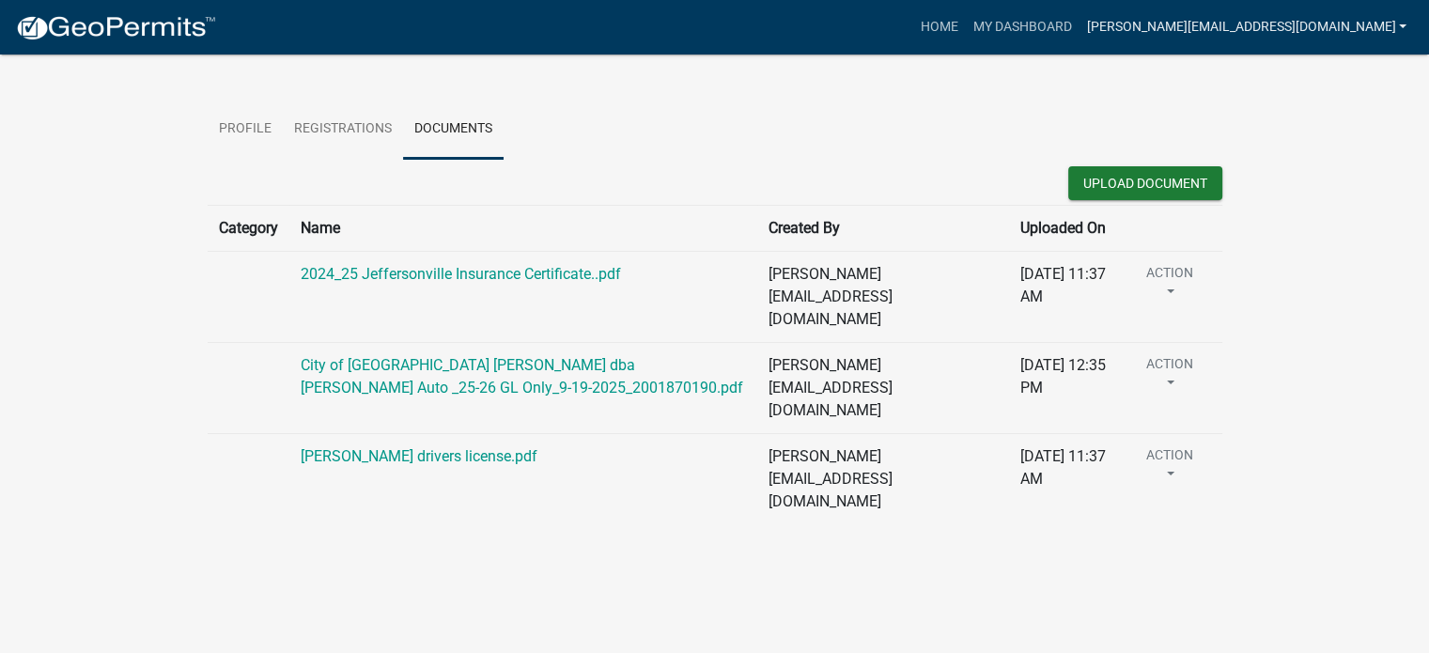
click at [1334, 21] on link "tim@jballew.com" at bounding box center [1246, 27] width 335 height 36
click at [1297, 186] on link "Logout" at bounding box center [1333, 183] width 161 height 45
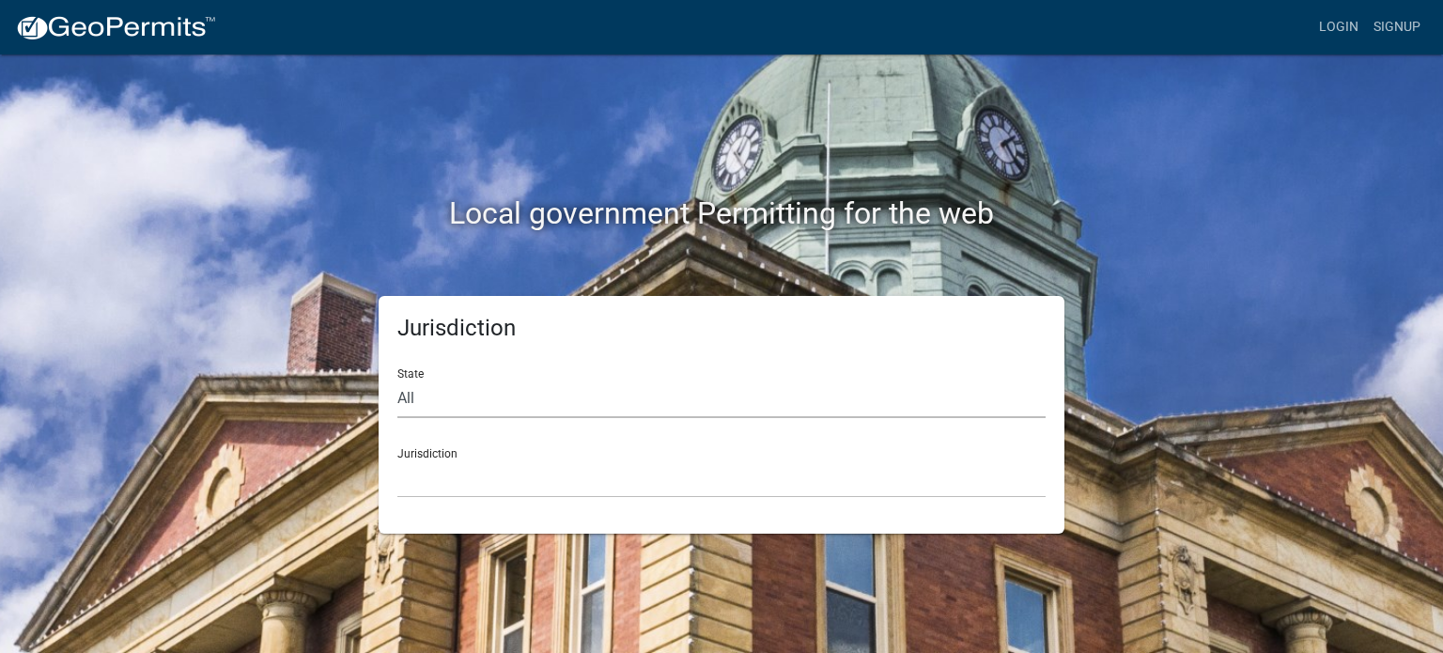
click at [425, 397] on select "All Colorado Georgia Indiana Iowa Kansas Minnesota Ohio South Carolina Wisconsin" at bounding box center [721, 399] width 648 height 39
select select "Indiana"
click at [397, 380] on select "All Colorado Georgia Indiana Iowa Kansas Minnesota Ohio South Carolina Wisconsin" at bounding box center [721, 399] width 648 height 39
click at [444, 480] on select "City of Charlestown, Indiana City of Jeffersonville, Indiana City of Logansport…" at bounding box center [721, 478] width 648 height 39
